Goal: Task Accomplishment & Management: Use online tool/utility

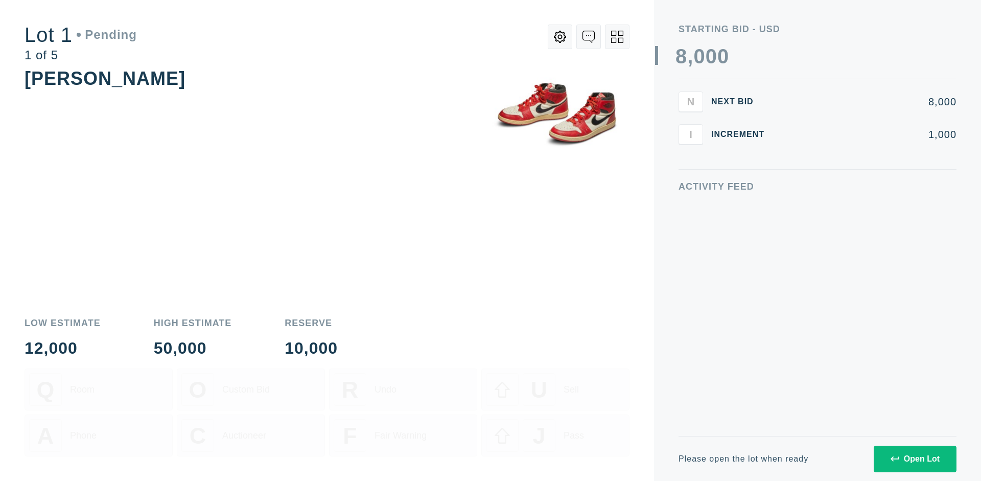
click at [914, 458] on div "Open Lot" at bounding box center [914, 458] width 49 height 9
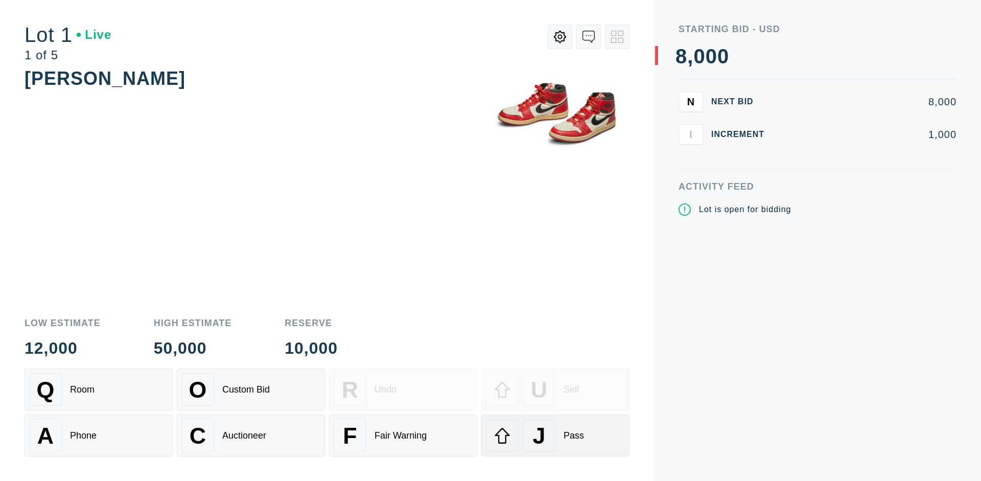
click at [555, 435] on div "J Pass" at bounding box center [555, 435] width 139 height 33
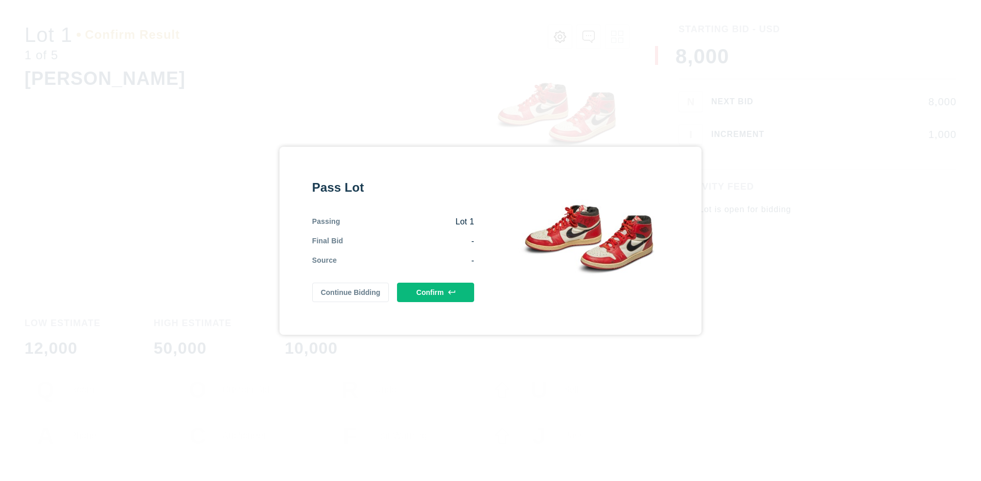
click at [436, 292] on button "Confirm" at bounding box center [435, 291] width 77 height 19
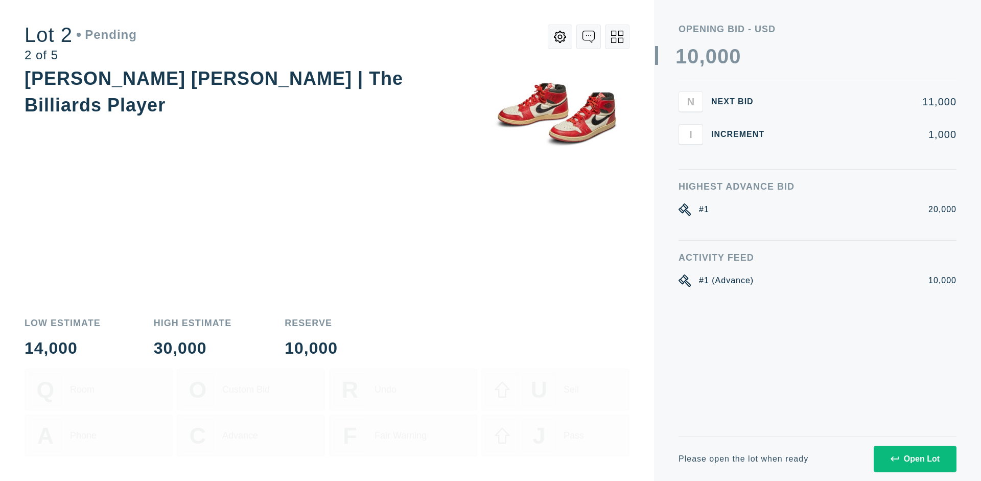
click at [914, 458] on div "Open Lot" at bounding box center [914, 458] width 49 height 9
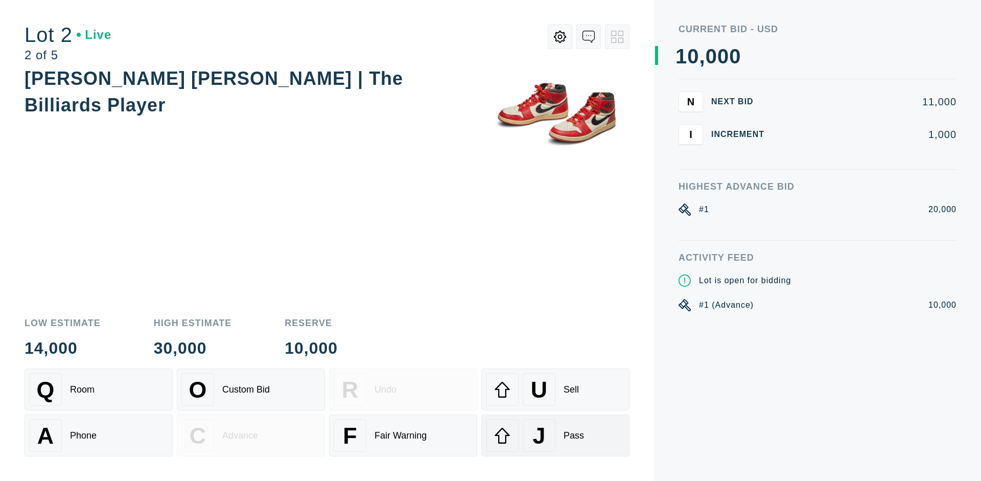
click at [555, 435] on div "J Pass" at bounding box center [555, 435] width 139 height 33
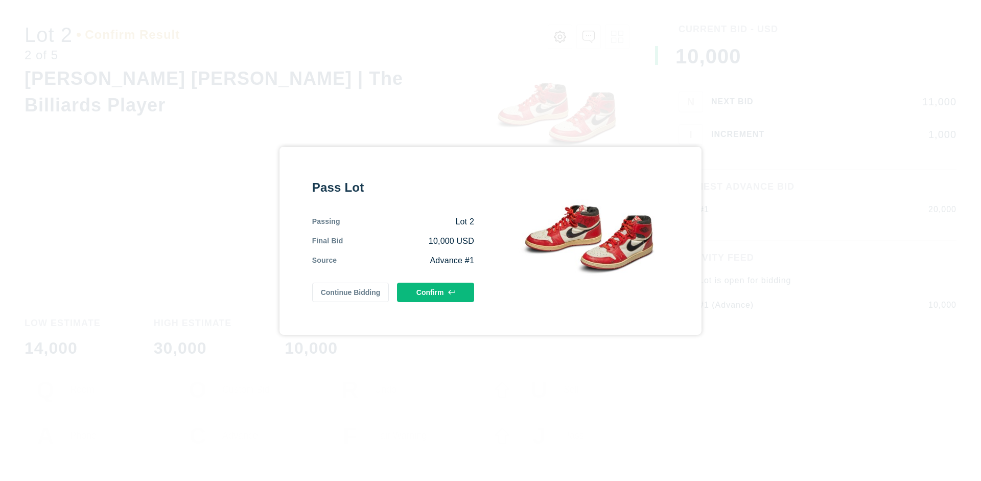
click at [436, 299] on button "Confirm" at bounding box center [435, 291] width 77 height 19
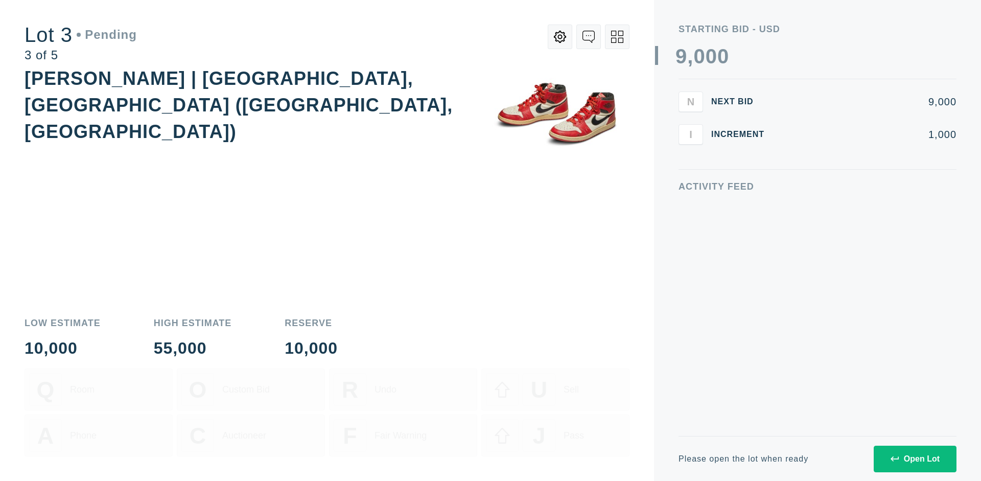
click at [914, 458] on div "Open Lot" at bounding box center [914, 458] width 49 height 9
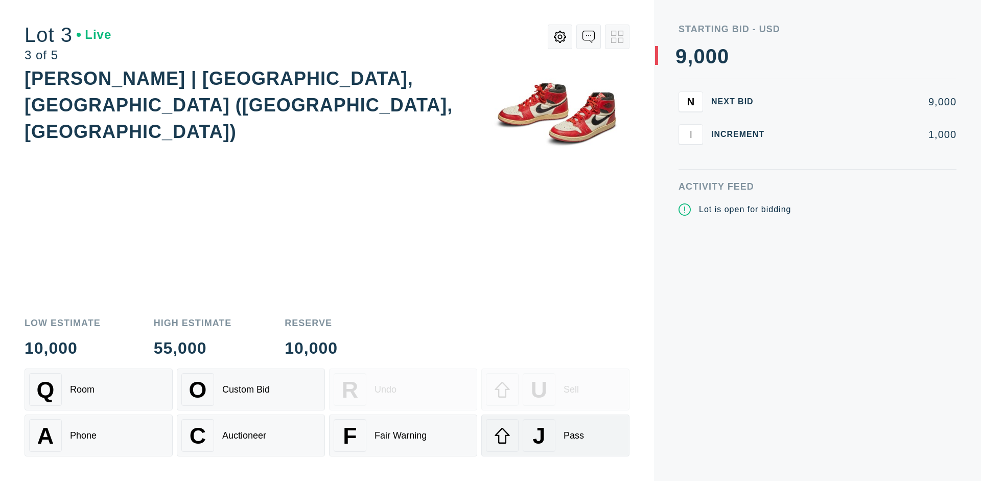
click at [555, 435] on div "J Pass" at bounding box center [555, 435] width 139 height 33
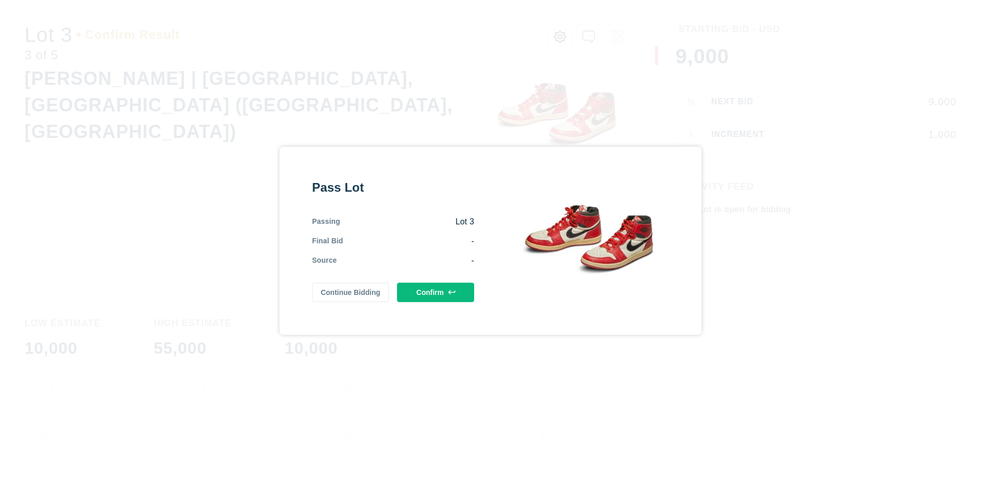
click at [436, 292] on button "Confirm" at bounding box center [435, 291] width 77 height 19
